Goal: Task Accomplishment & Management: Use online tool/utility

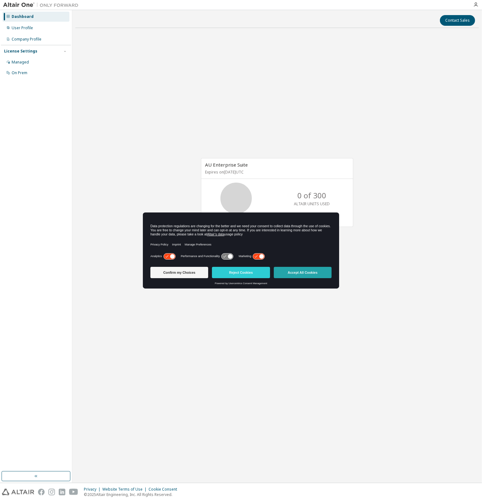
click at [286, 276] on button "Accept All Cookies" at bounding box center [303, 272] width 58 height 11
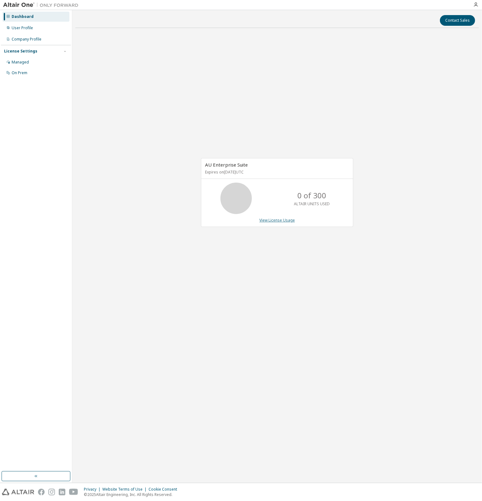
click at [283, 221] on link "View License Usage" at bounding box center [276, 219] width 35 height 5
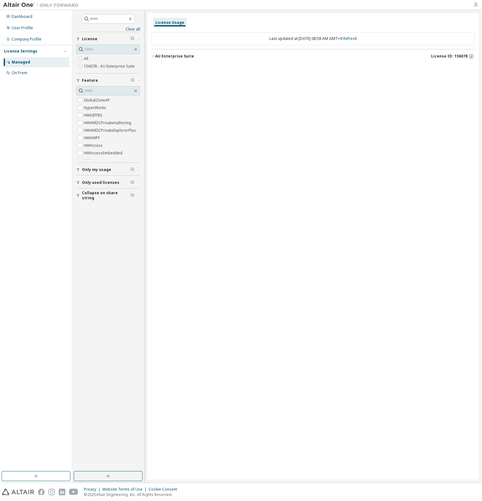
click at [474, 7] on icon "button" at bounding box center [475, 4] width 5 height 5
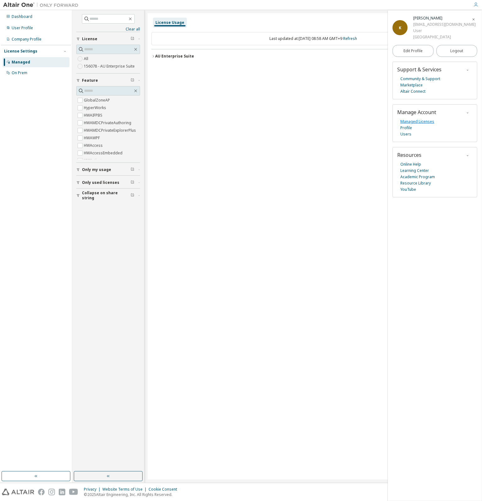
click at [423, 121] on link "Managed Licenses" at bounding box center [418, 121] width 34 height 6
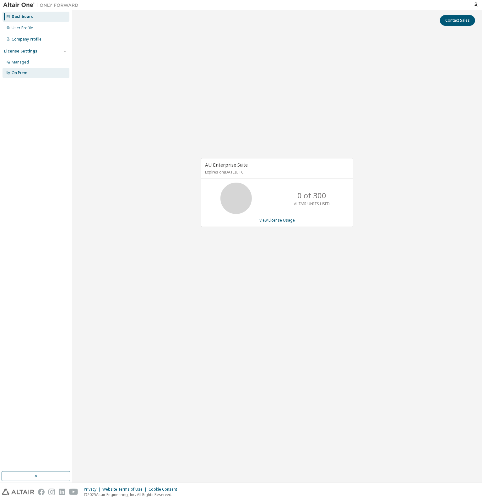
click at [25, 72] on div "On Prem" at bounding box center [20, 72] width 16 height 5
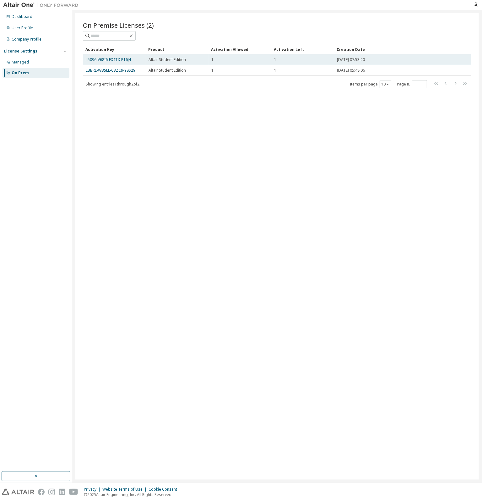
click at [253, 63] on td "1" at bounding box center [240, 59] width 63 height 11
click at [124, 59] on link "L5096-V68I6-FX4TX-P16J4" at bounding box center [108, 59] width 45 height 5
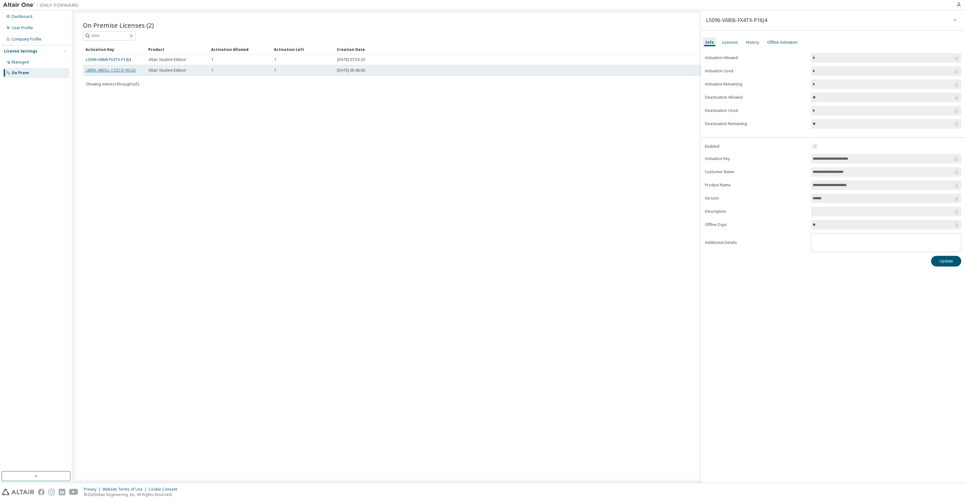
click at [127, 69] on link "LBBRL-WBSLL-C3ZC9-Y8S29" at bounding box center [111, 70] width 50 height 5
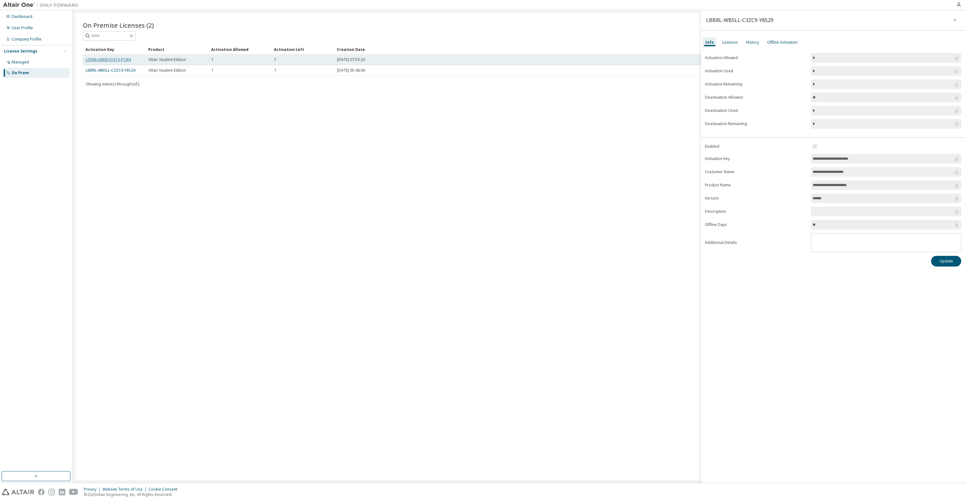
click at [119, 58] on link "L5096-V68I6-FX4TX-P16J4" at bounding box center [108, 59] width 45 height 5
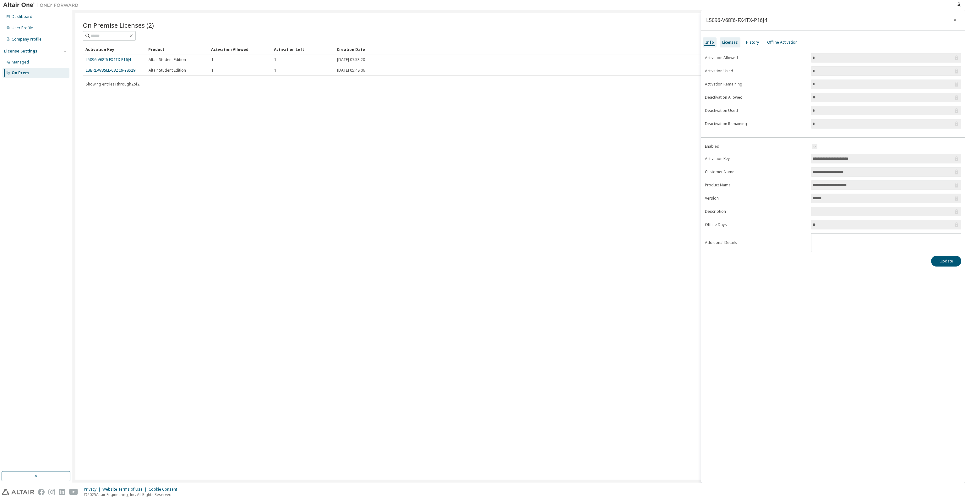
click at [482, 43] on div "Licenses" at bounding box center [730, 42] width 16 height 5
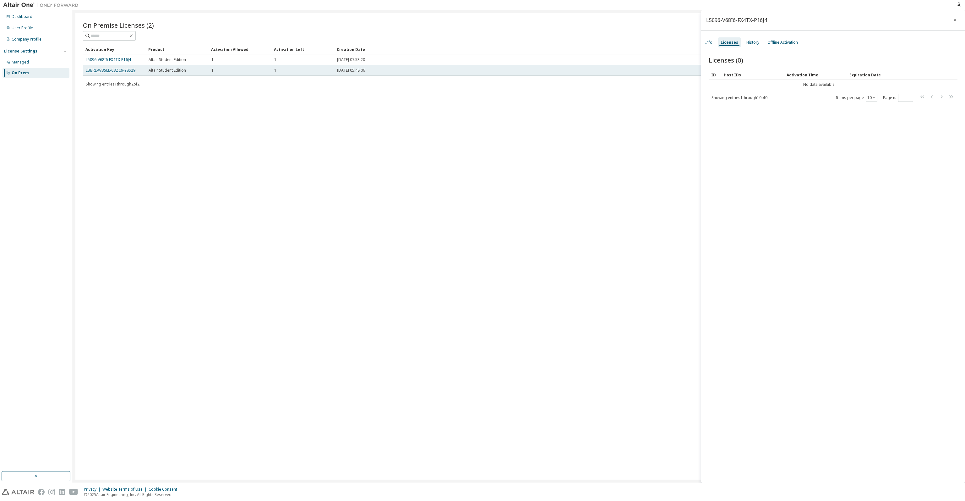
click at [110, 71] on link "LBBRL-WBSLL-C3ZC9-Y8S29" at bounding box center [111, 70] width 50 height 5
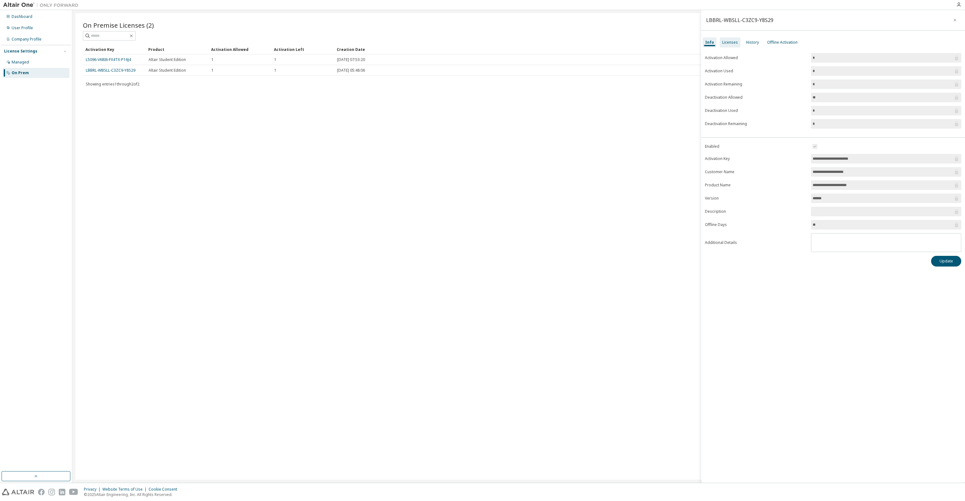
click at [482, 44] on div "Licenses" at bounding box center [730, 42] width 16 height 5
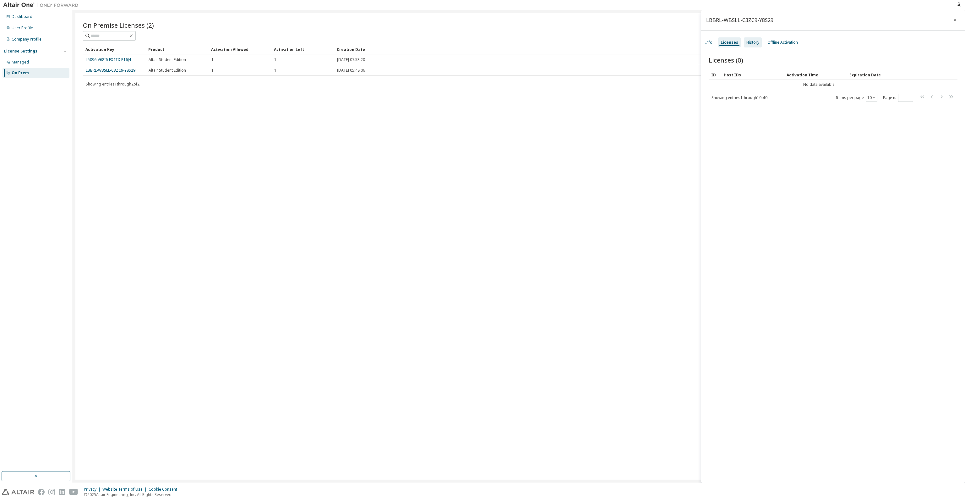
click at [482, 43] on div "History" at bounding box center [752, 42] width 13 height 5
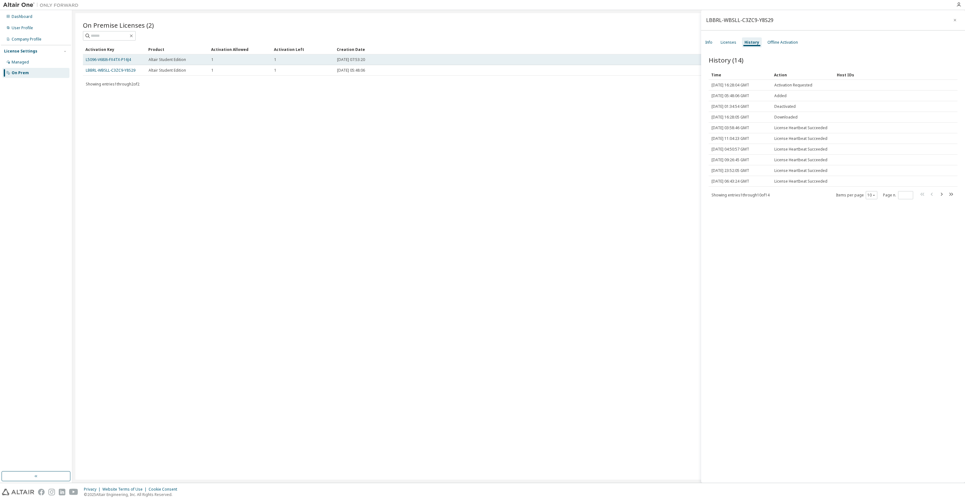
click at [198, 63] on td "Altair Student Edition" at bounding box center [177, 59] width 63 height 11
click at [179, 57] on span "Altair Student Edition" at bounding box center [167, 59] width 37 height 5
click at [126, 61] on link "L5096-V68I6-FX4TX-P16J4" at bounding box center [108, 59] width 45 height 5
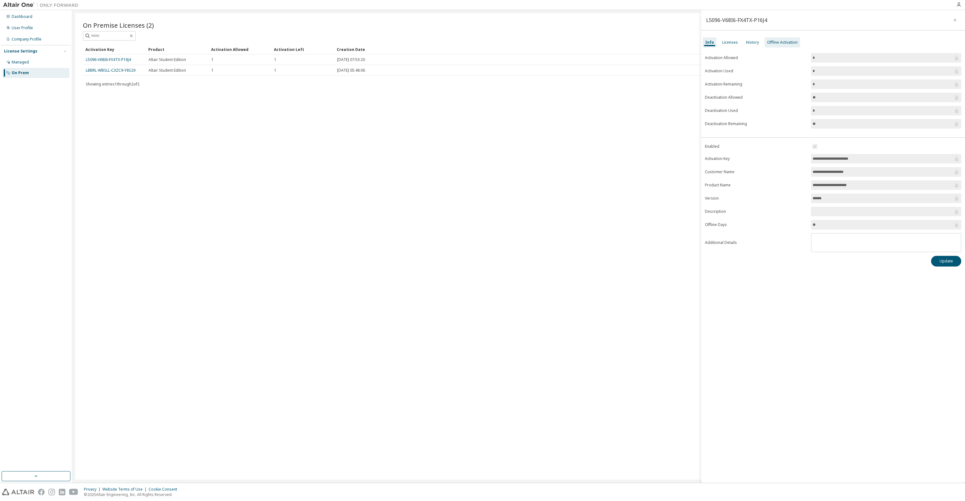
click at [482, 42] on div "Offline Activation" at bounding box center [782, 42] width 30 height 5
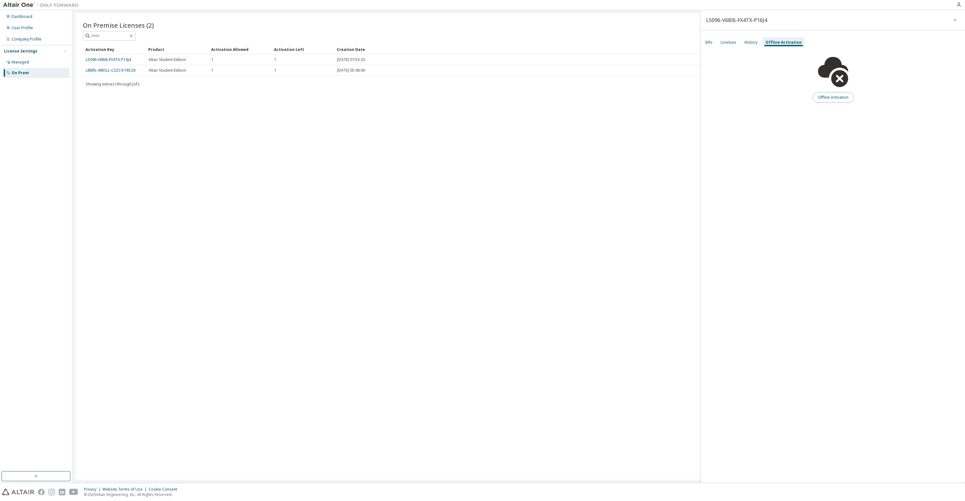
click at [482, 96] on button "Offline Activation" at bounding box center [833, 97] width 41 height 11
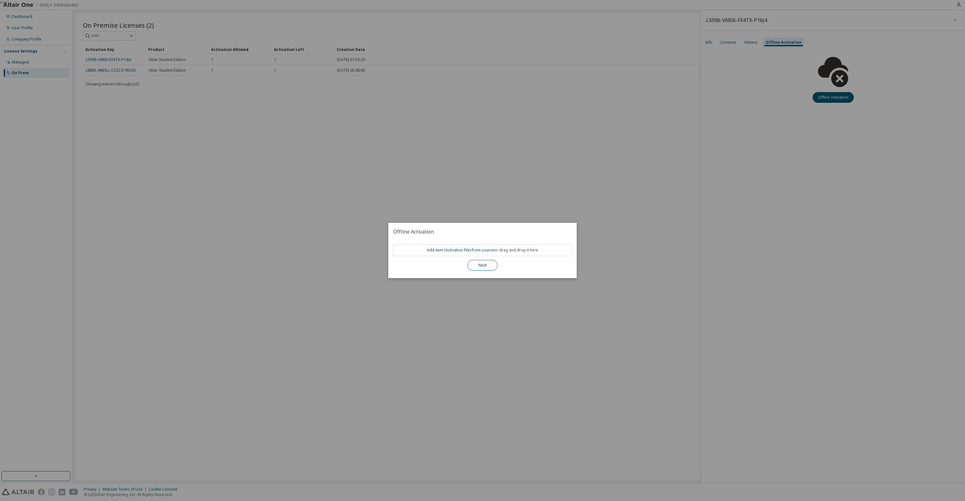
click at [468, 263] on button "Next" at bounding box center [482, 265] width 30 height 11
click at [475, 265] on button "Next" at bounding box center [482, 265] width 30 height 11
click at [467, 302] on div "true" at bounding box center [482, 250] width 965 height 501
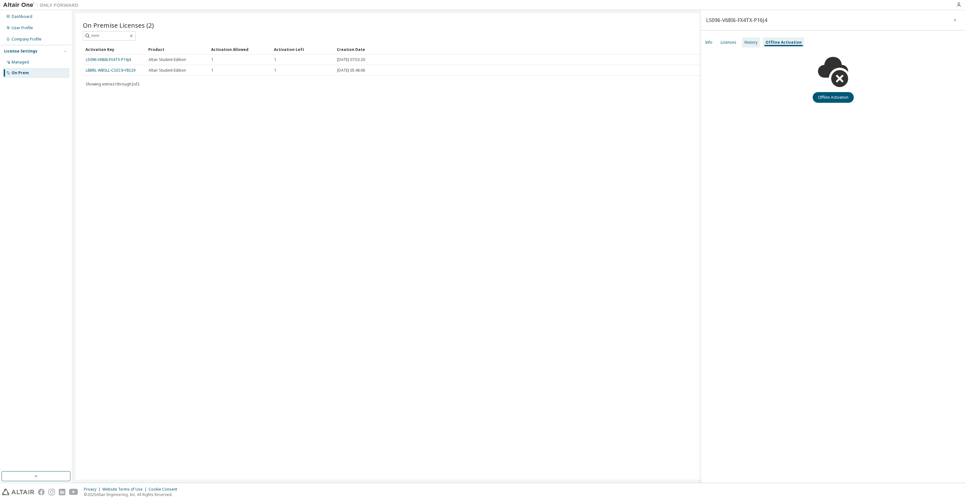
click at [482, 44] on div "History" at bounding box center [750, 42] width 13 height 5
click at [482, 43] on div "Licenses" at bounding box center [729, 42] width 16 height 5
click at [482, 41] on div "Info" at bounding box center [709, 42] width 12 height 10
